Goal: Task Accomplishment & Management: Use online tool/utility

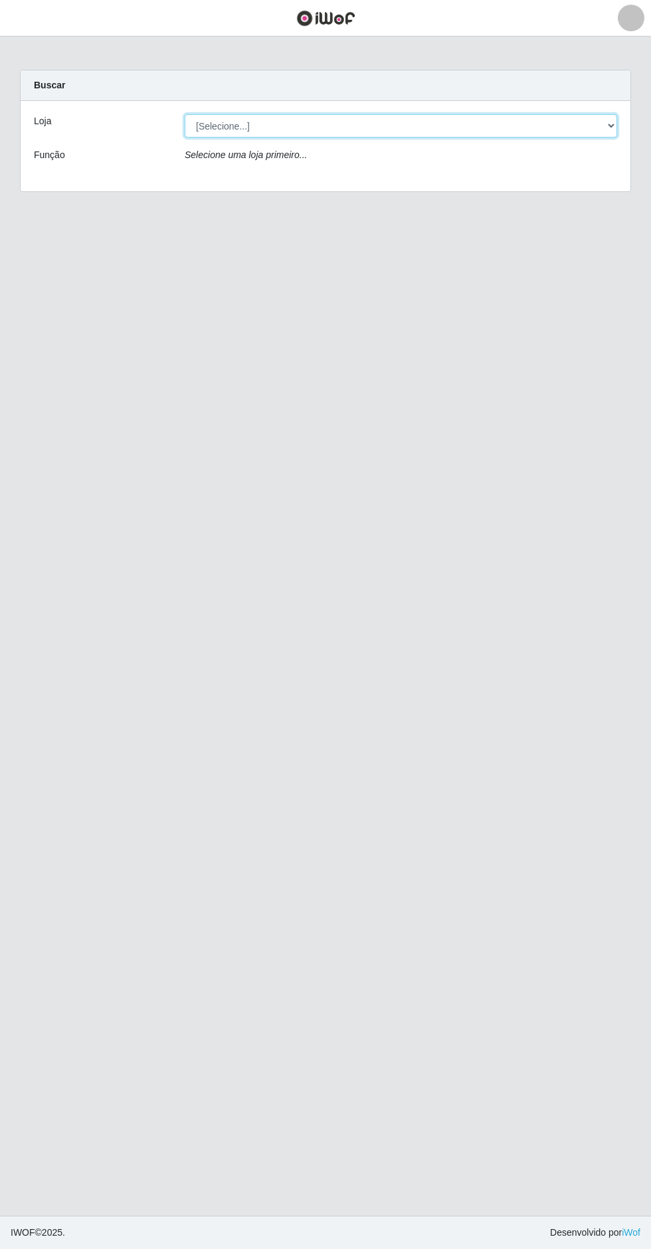
click at [401, 118] on select "[Selecione...] Extrabom - Loja 05 [GEOGRAPHIC_DATA]" at bounding box center [401, 125] width 432 height 23
select select "494"
click at [185, 114] on select "[Selecione...] Extrabom - Loja 05 [GEOGRAPHIC_DATA]" at bounding box center [401, 125] width 432 height 23
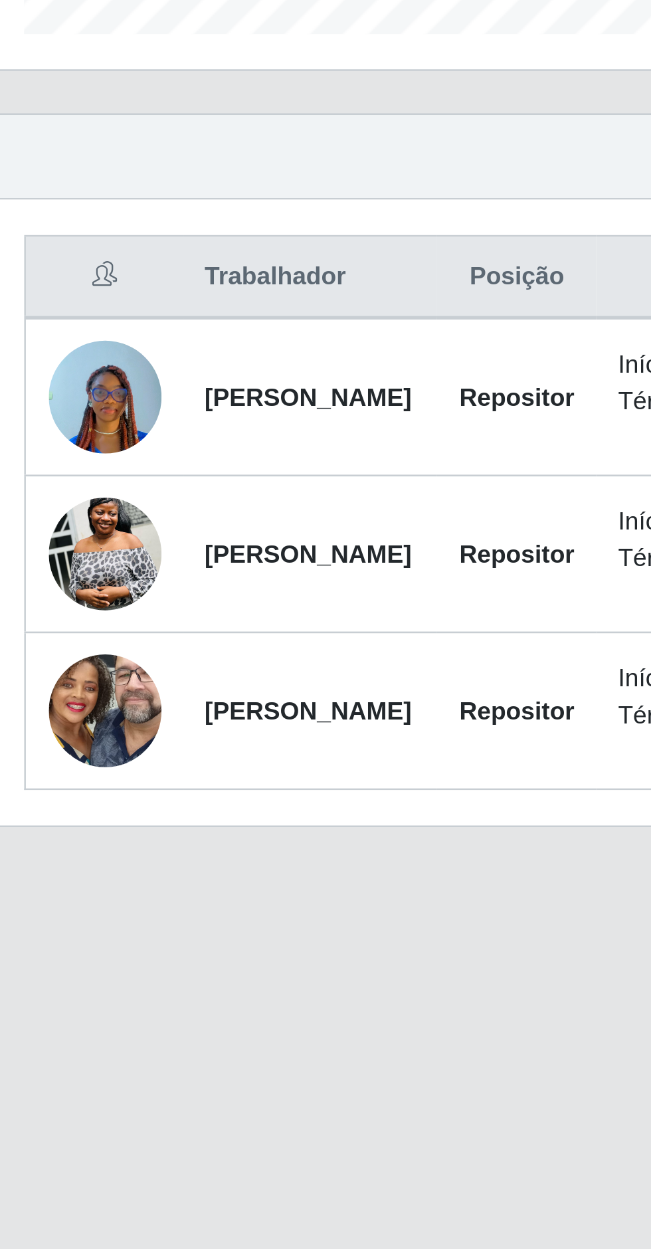
scroll to position [16, 0]
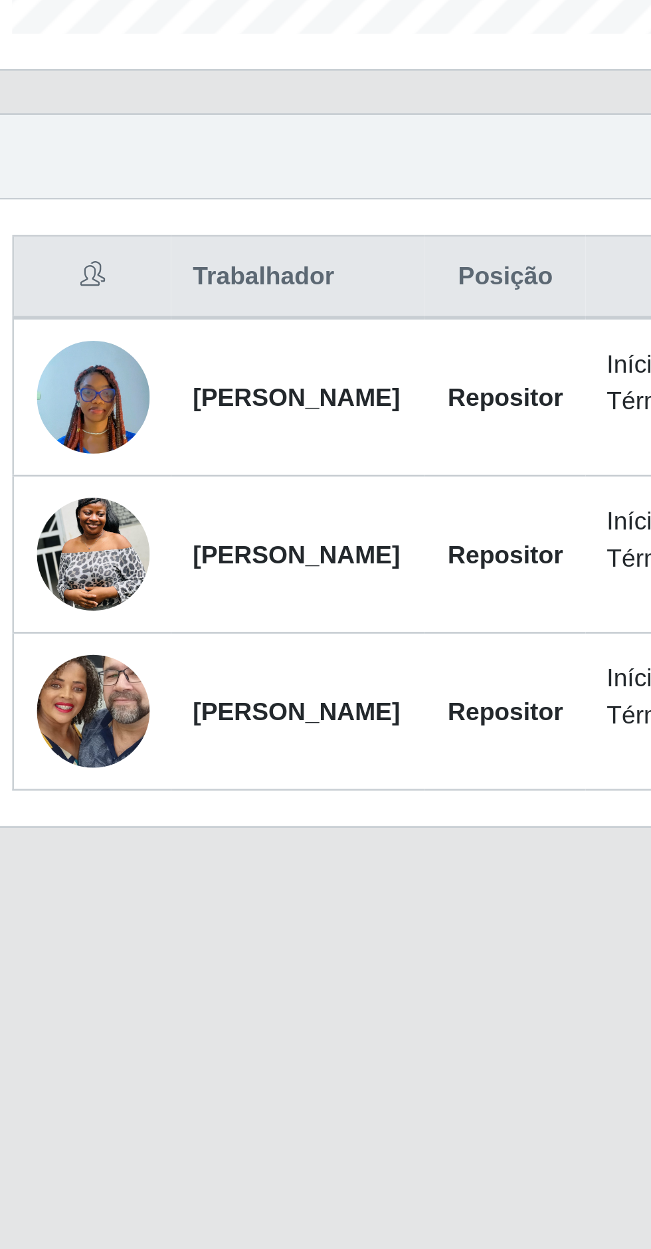
click at [65, 694] on img at bounding box center [64, 670] width 43 height 56
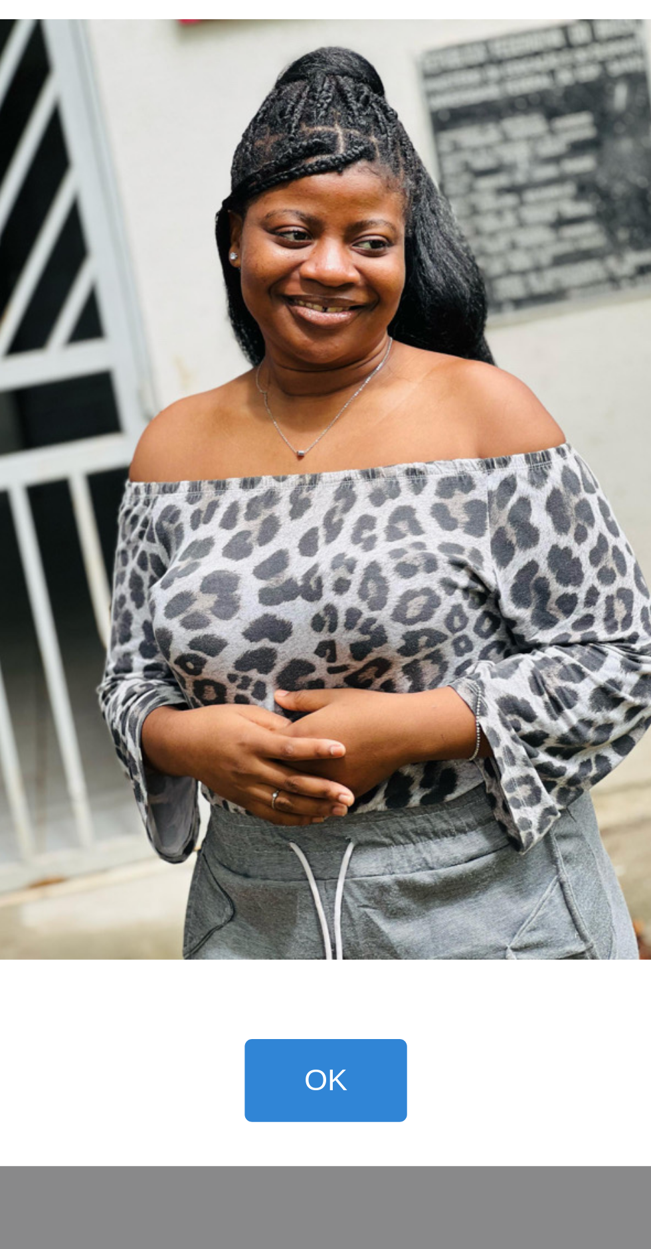
click at [311, 822] on button "OK" at bounding box center [326, 821] width 62 height 31
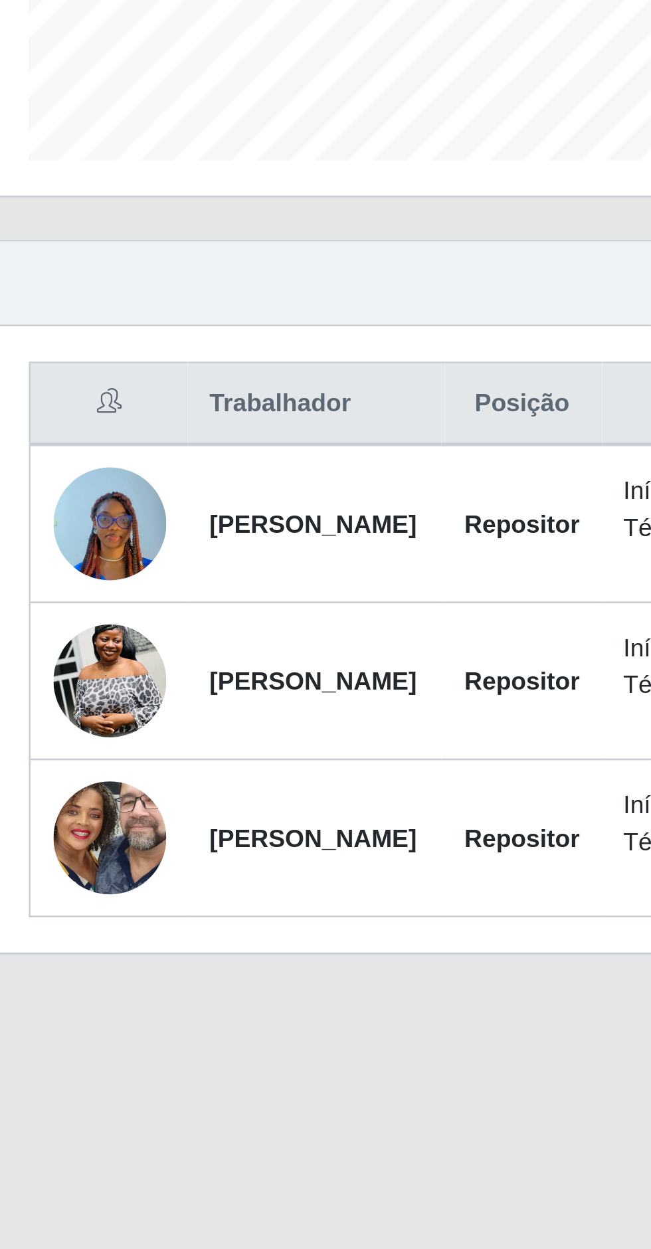
click at [68, 599] on img at bounding box center [64, 611] width 43 height 73
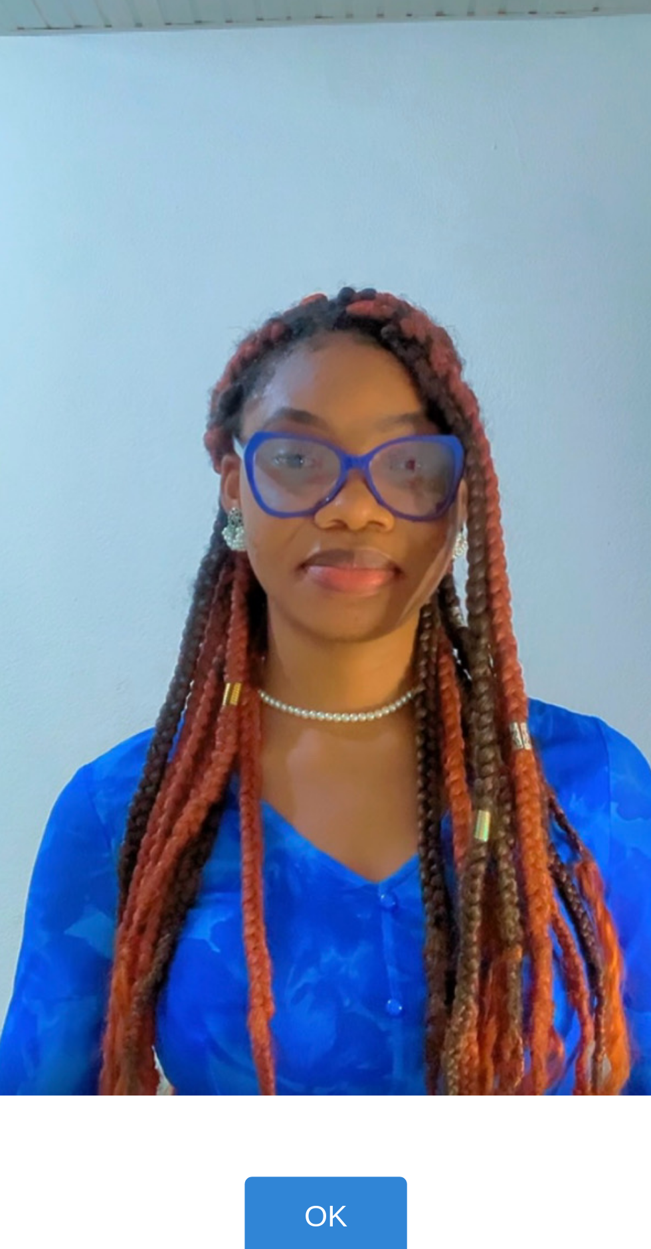
click at [329, 860] on button "OK" at bounding box center [326, 873] width 62 height 31
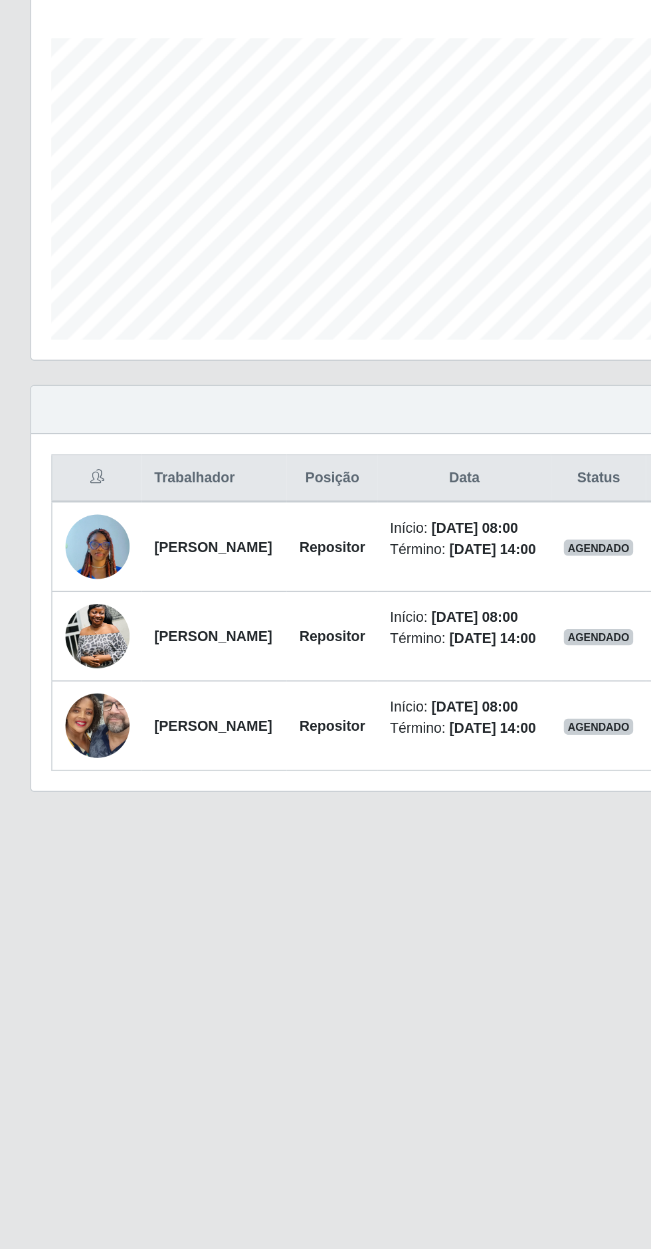
click at [58, 757] on img at bounding box center [64, 730] width 43 height 94
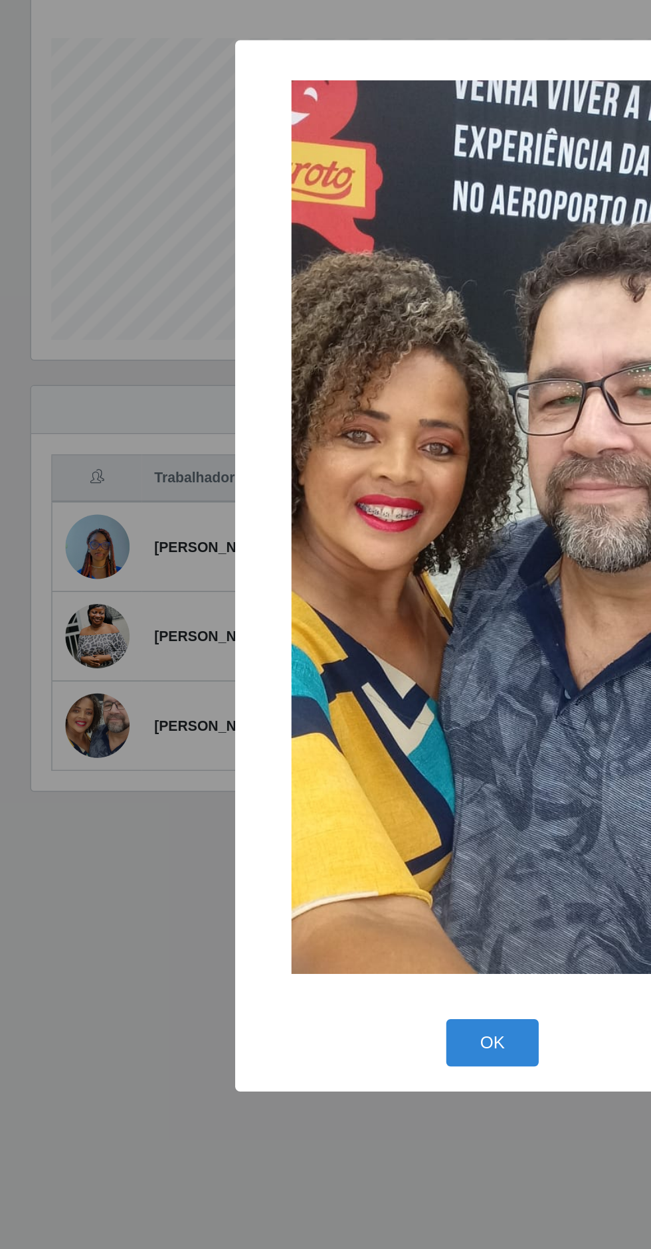
click at [321, 949] on button "OK" at bounding box center [326, 939] width 62 height 31
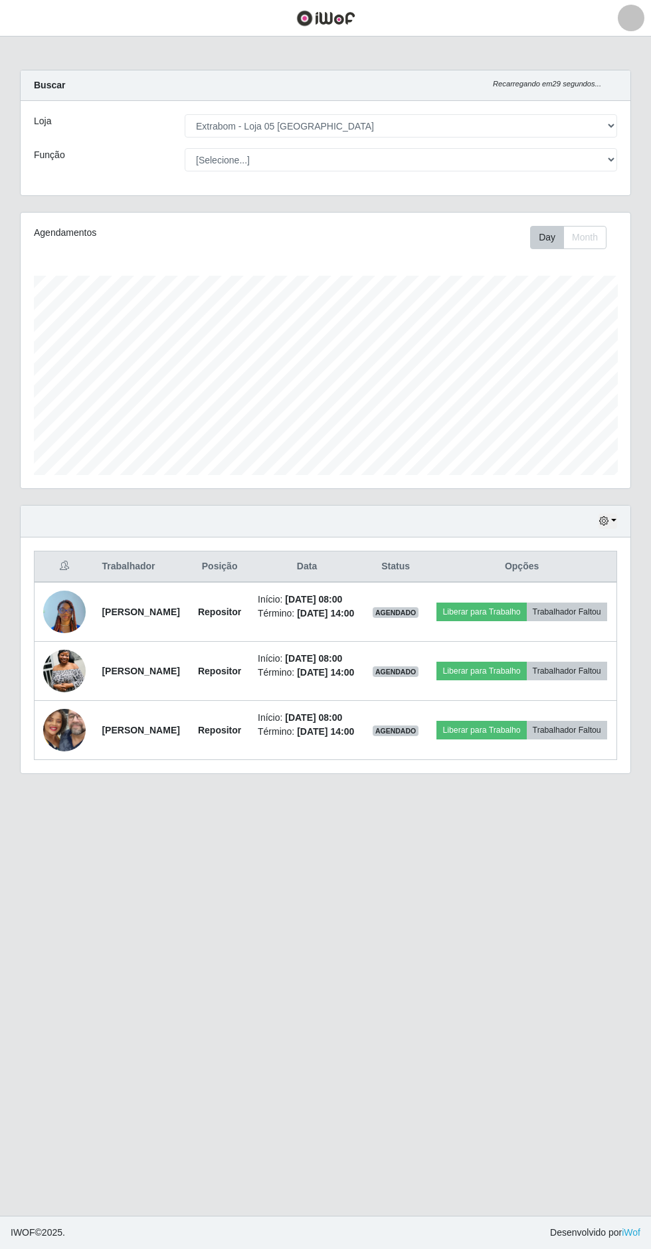
scroll to position [0, 0]
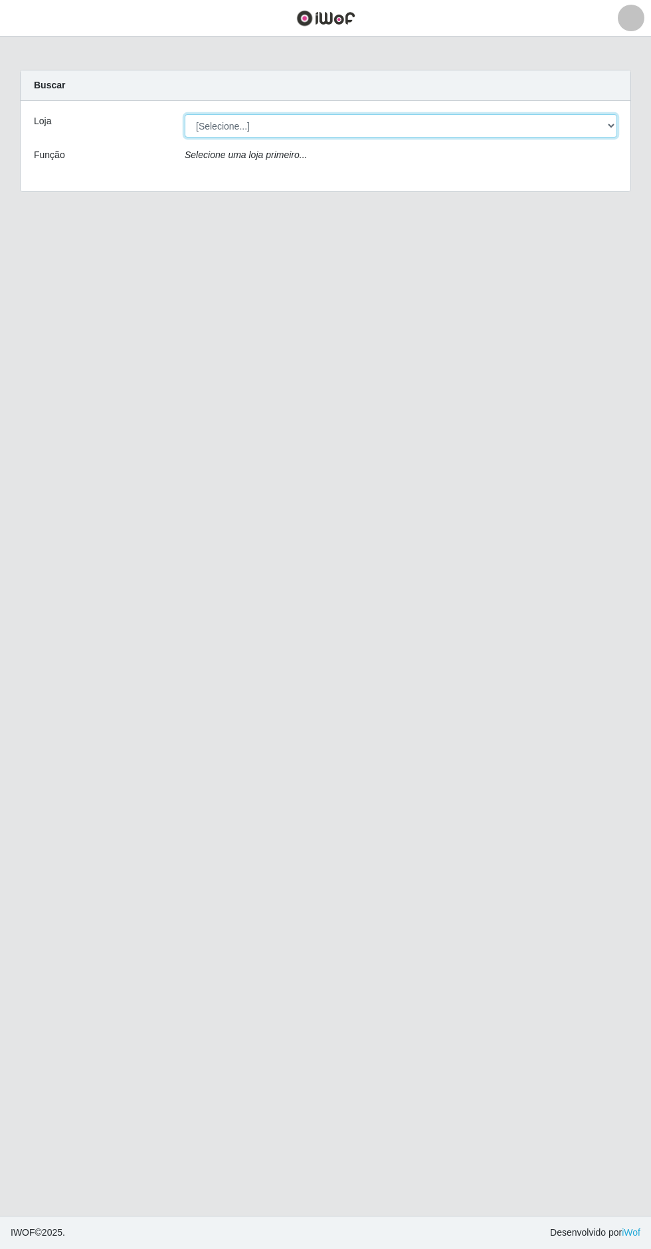
click at [428, 125] on select "[Selecione...] Extrabom - Loja 05 [GEOGRAPHIC_DATA]" at bounding box center [401, 125] width 432 height 23
click at [564, 116] on select "[Selecione...] Extrabom - Loja 05 [GEOGRAPHIC_DATA]" at bounding box center [401, 125] width 432 height 23
select select "494"
click at [185, 114] on select "[Selecione...] Extrabom - Loja 05 [GEOGRAPHIC_DATA]" at bounding box center [401, 125] width 432 height 23
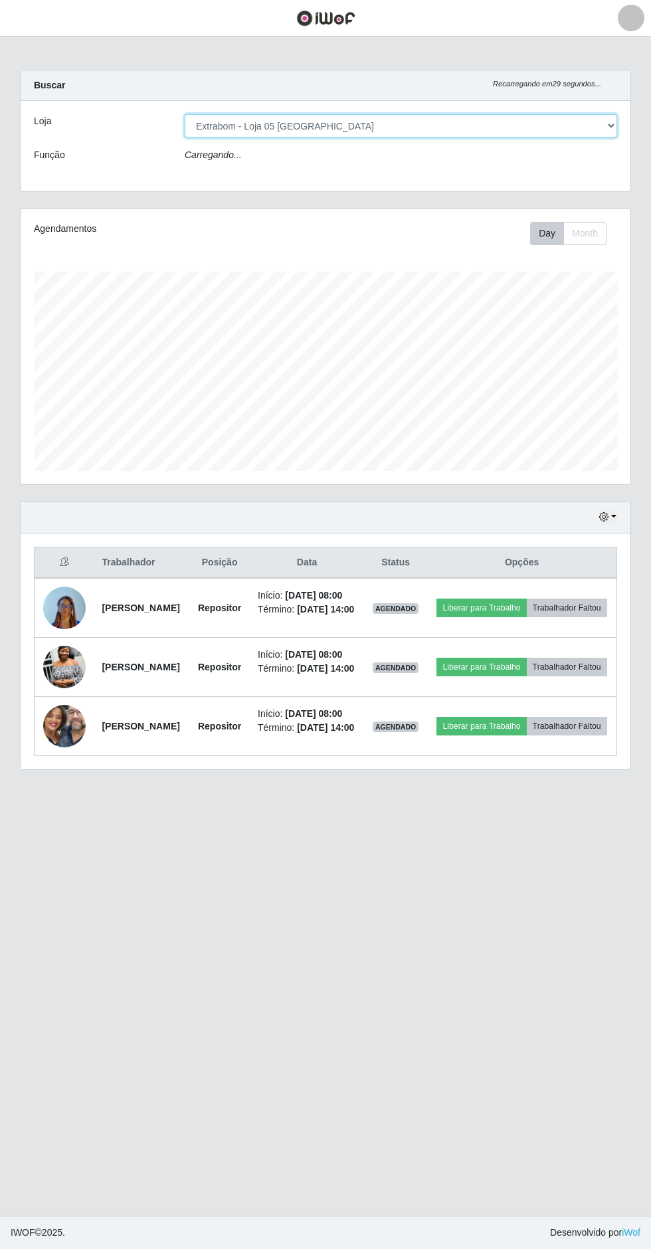
scroll to position [275, 610]
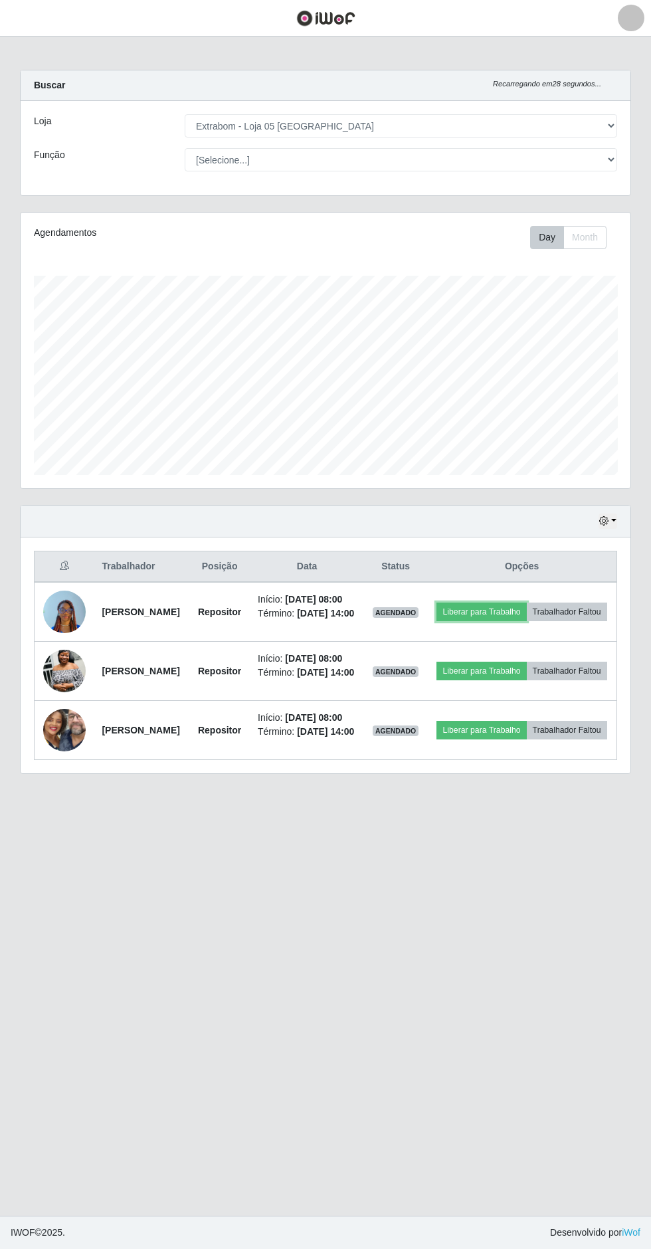
click at [526, 610] on button "Liberar para Trabalho" at bounding box center [481, 611] width 90 height 19
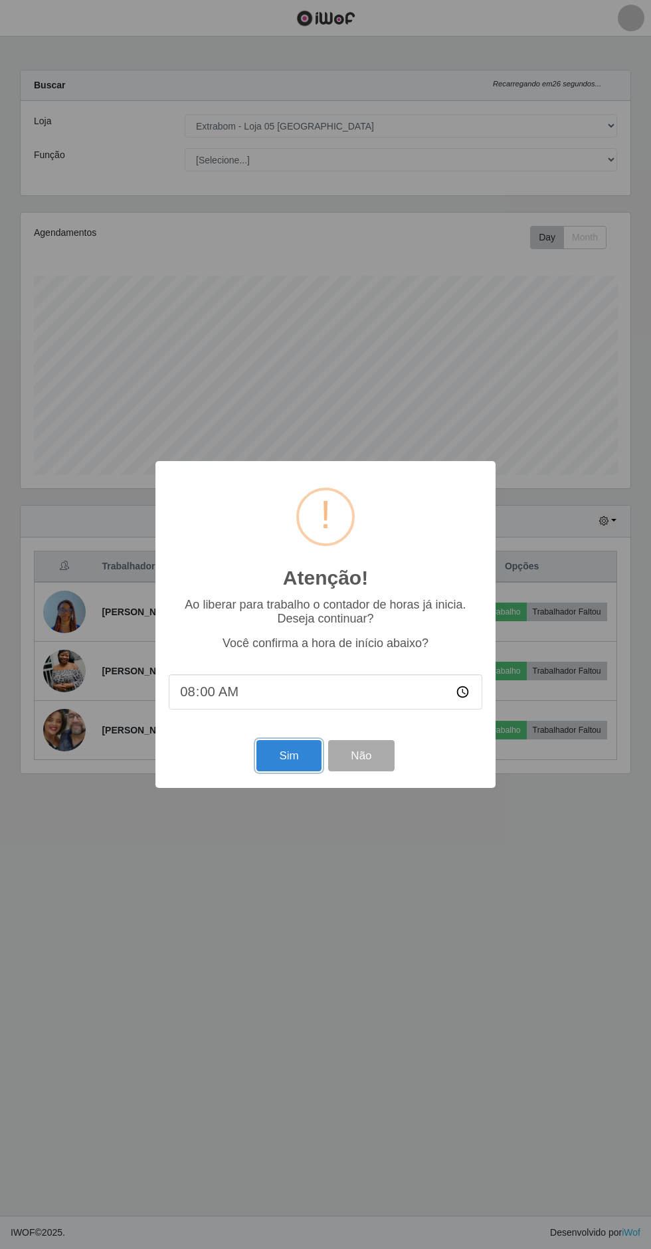
click at [306, 750] on button "Sim" at bounding box center [288, 755] width 64 height 31
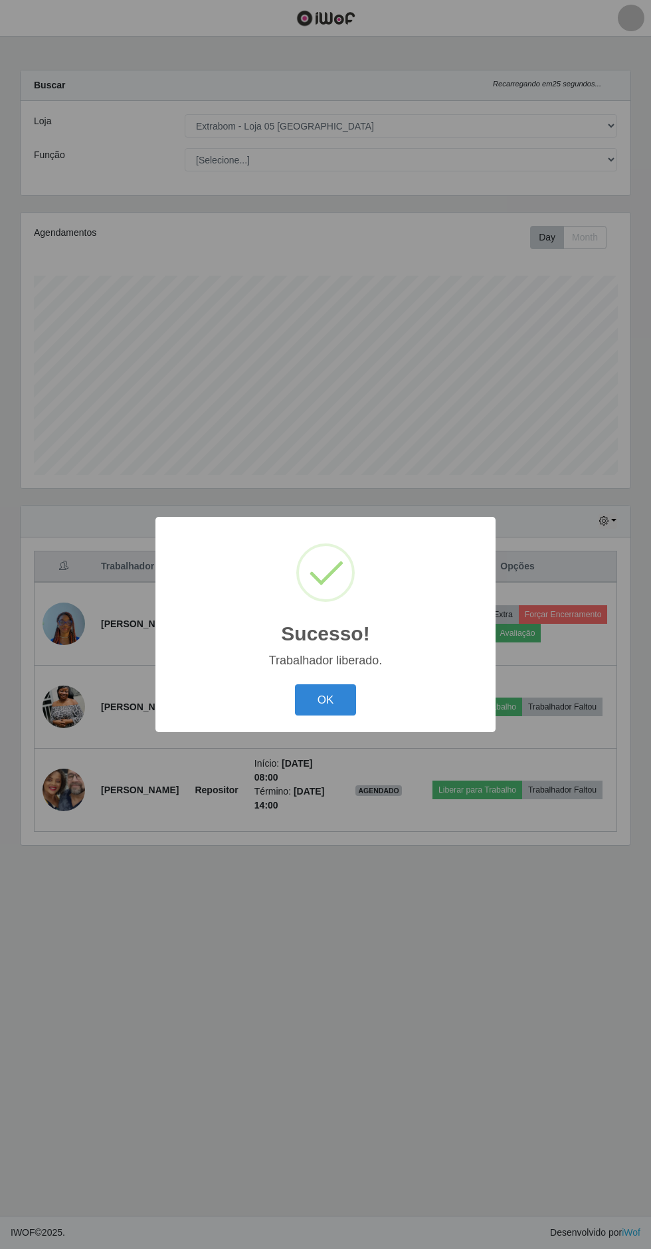
click at [325, 699] on button "OK" at bounding box center [326, 699] width 62 height 31
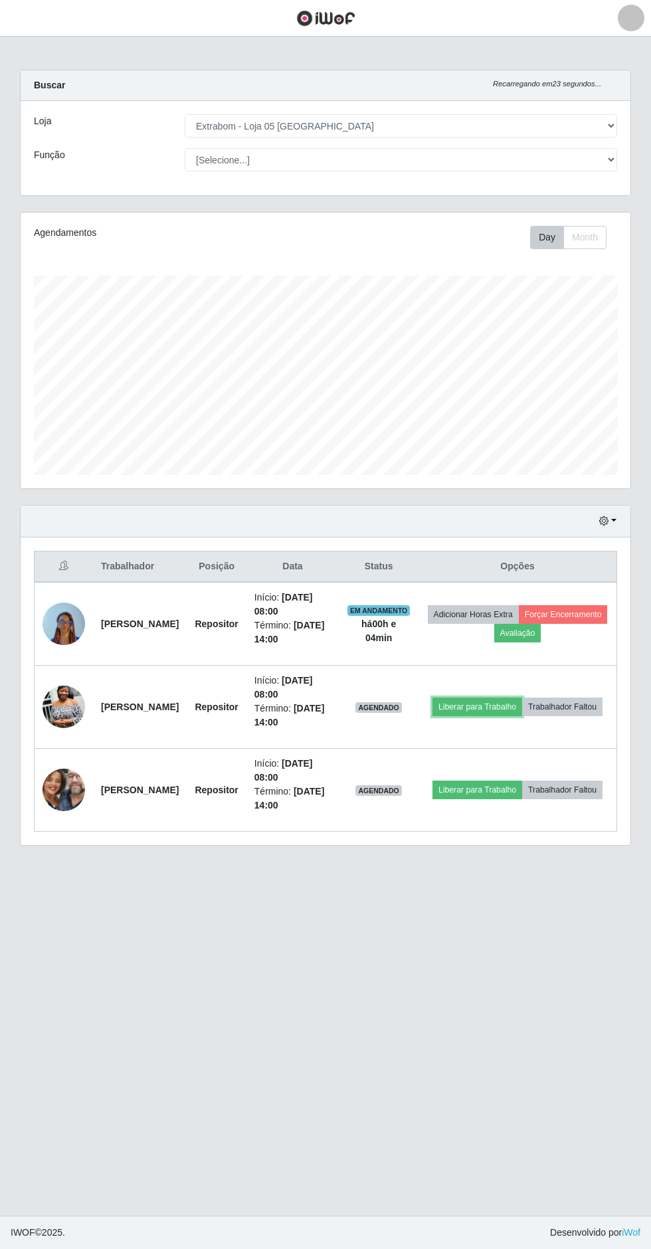
click at [522, 697] on button "Liberar para Trabalho" at bounding box center [477, 706] width 90 height 19
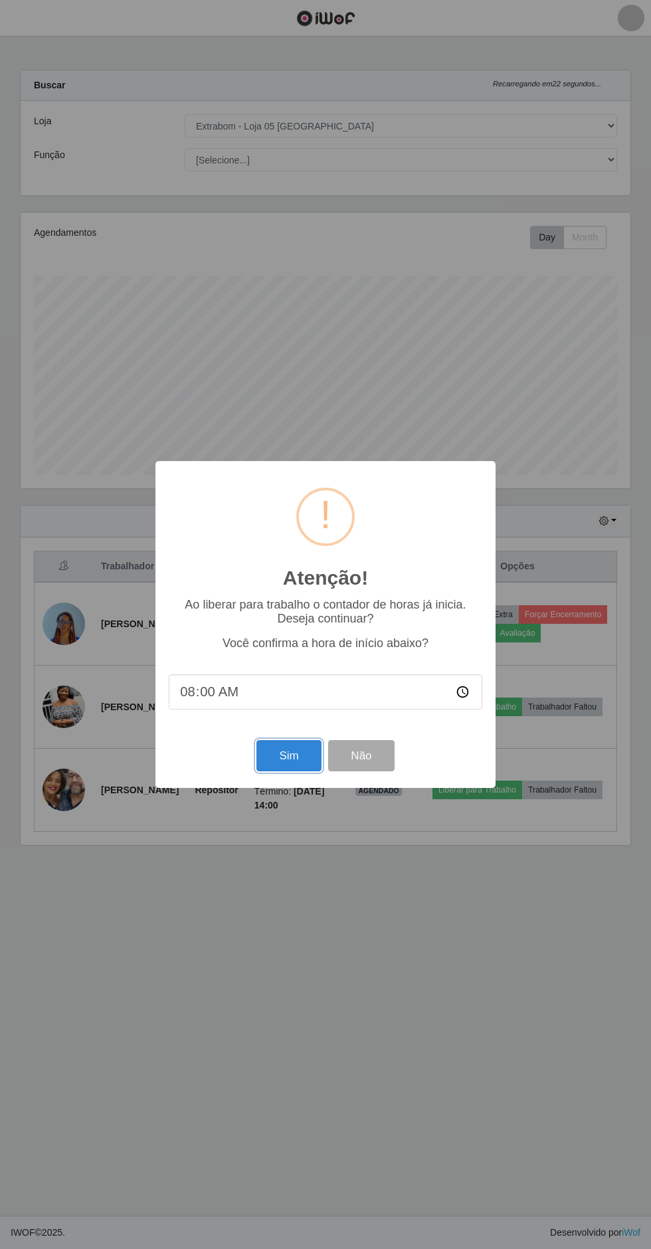
click at [294, 751] on button "Sim" at bounding box center [288, 755] width 64 height 31
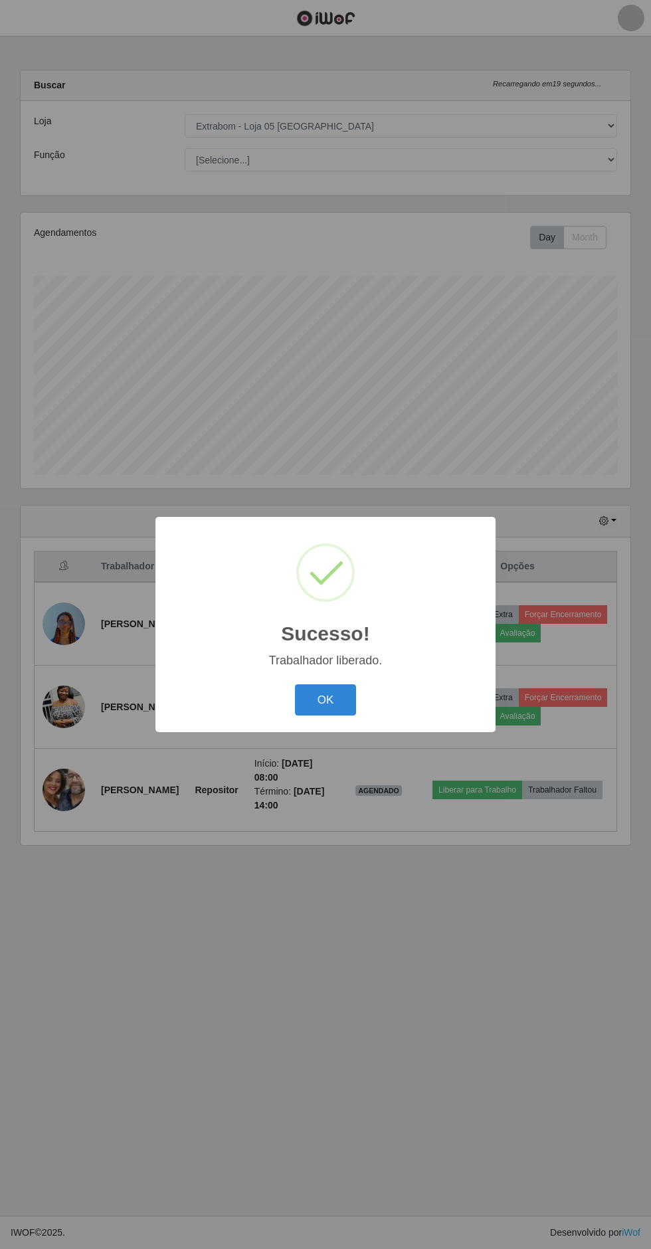
click at [325, 699] on button "OK" at bounding box center [326, 699] width 62 height 31
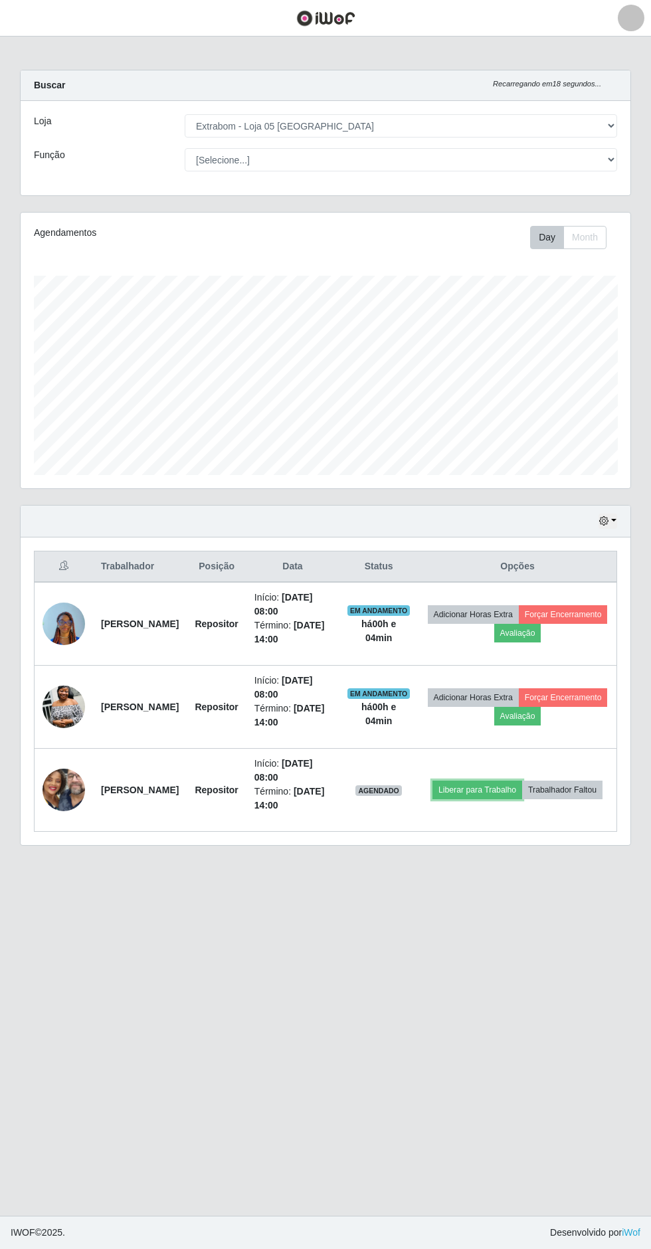
click at [522, 781] on button "Liberar para Trabalho" at bounding box center [477, 790] width 90 height 19
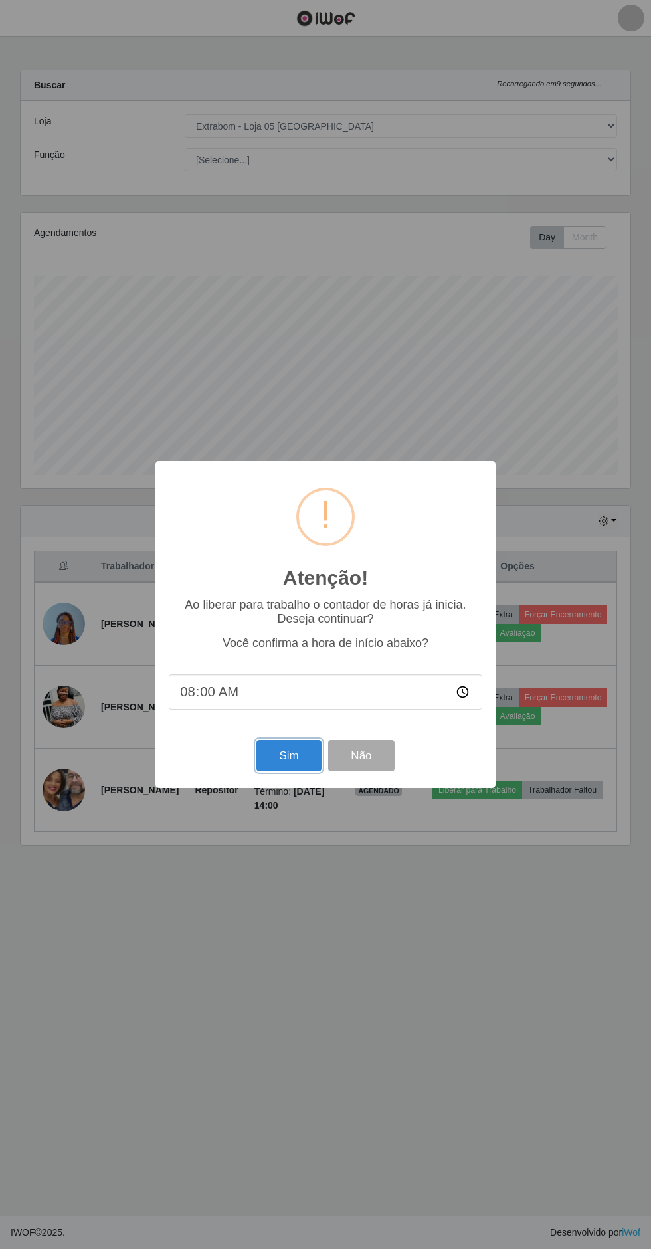
click at [289, 753] on button "Sim" at bounding box center [288, 755] width 64 height 31
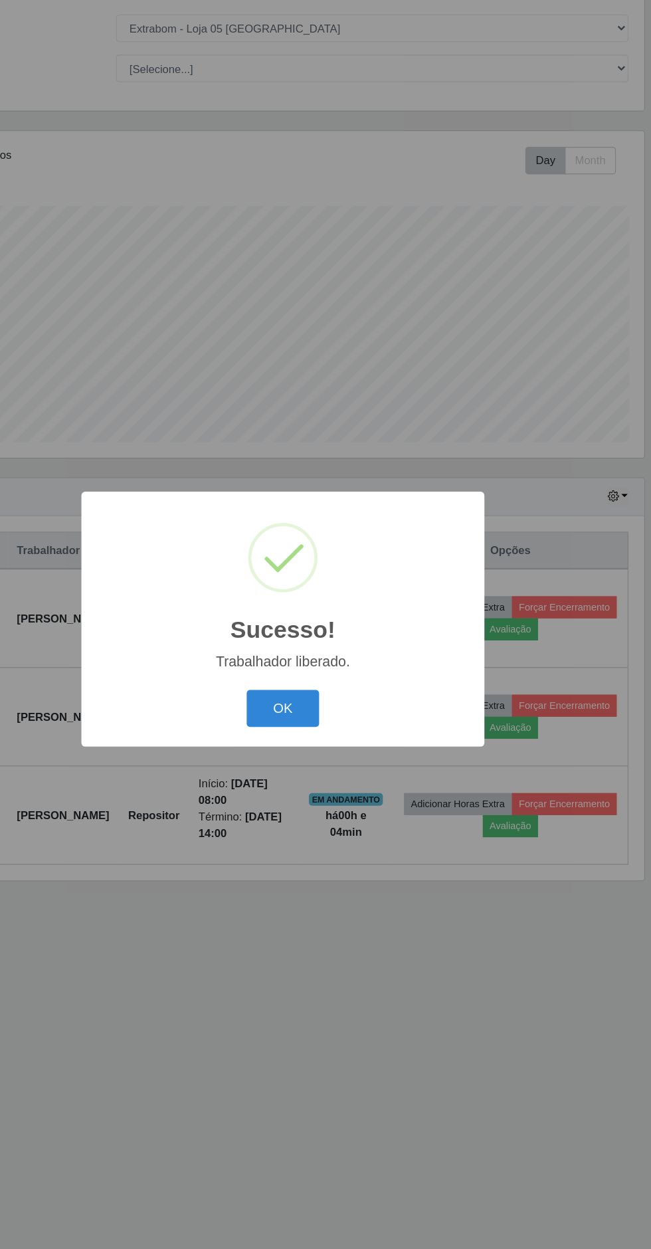
click at [325, 699] on button "OK" at bounding box center [326, 699] width 62 height 31
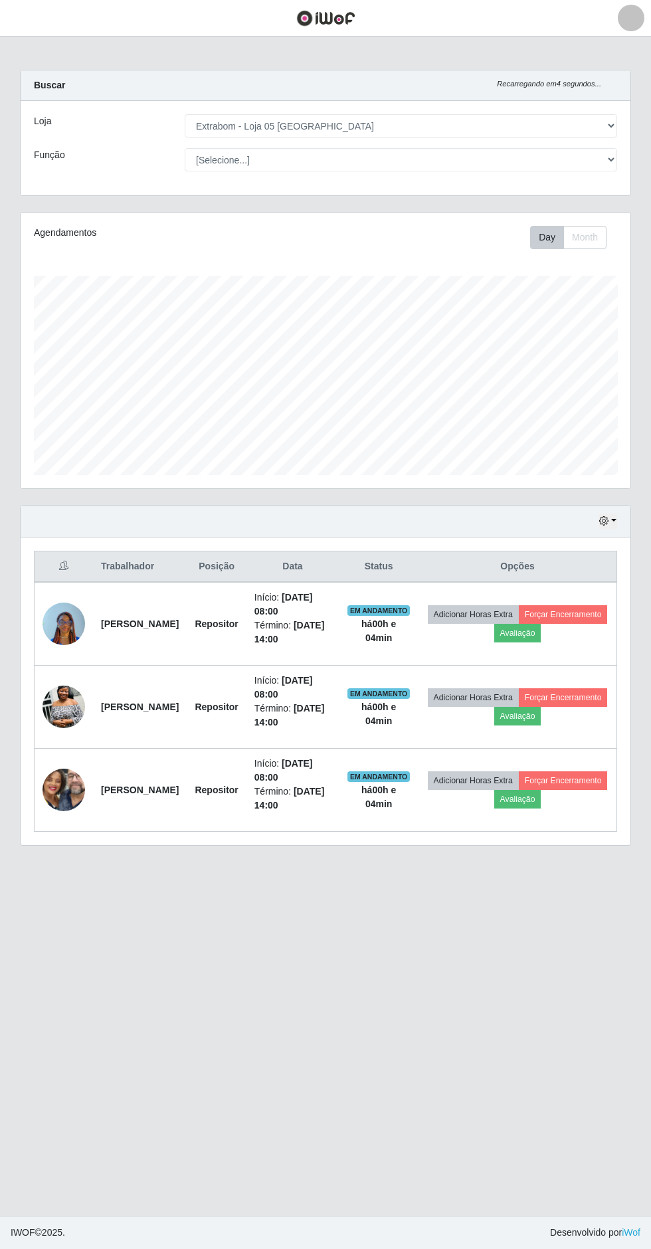
scroll to position [5, 0]
